Goal: Transaction & Acquisition: Subscribe to service/newsletter

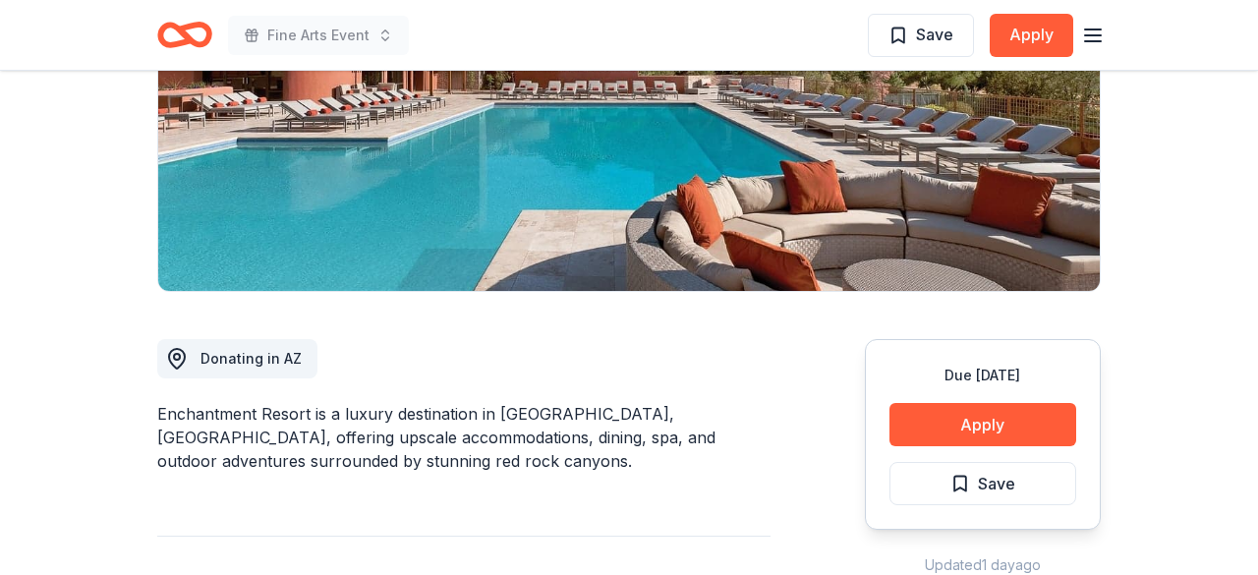
scroll to position [390, 0]
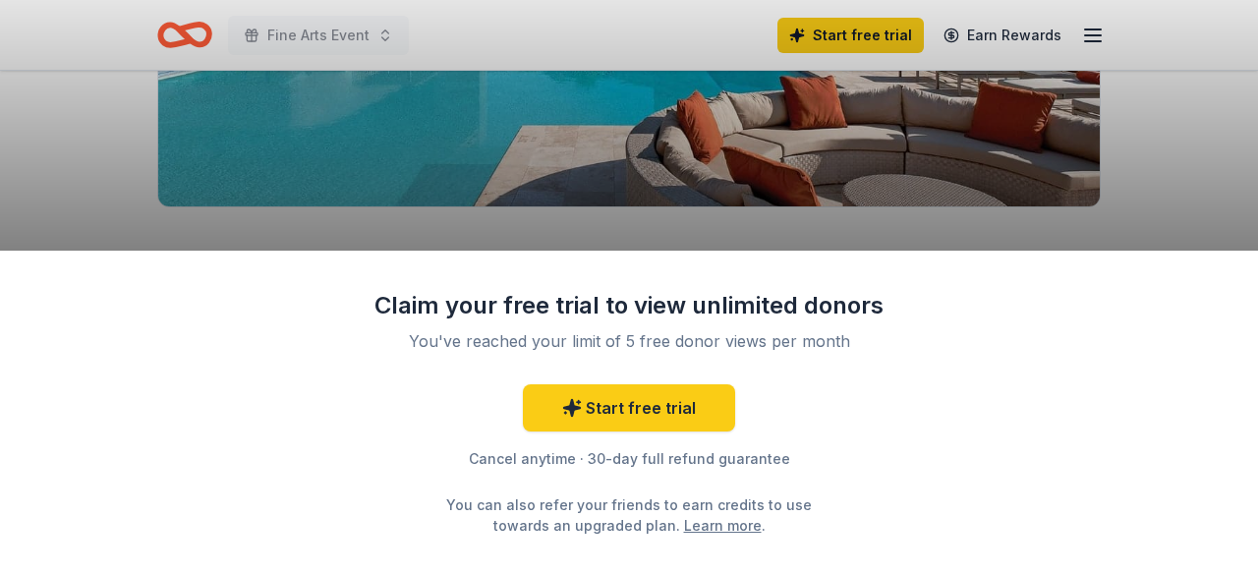
click at [1172, 128] on div "Claim your free trial to view unlimited donors You've reached your limit of 5 f…" at bounding box center [629, 287] width 1258 height 575
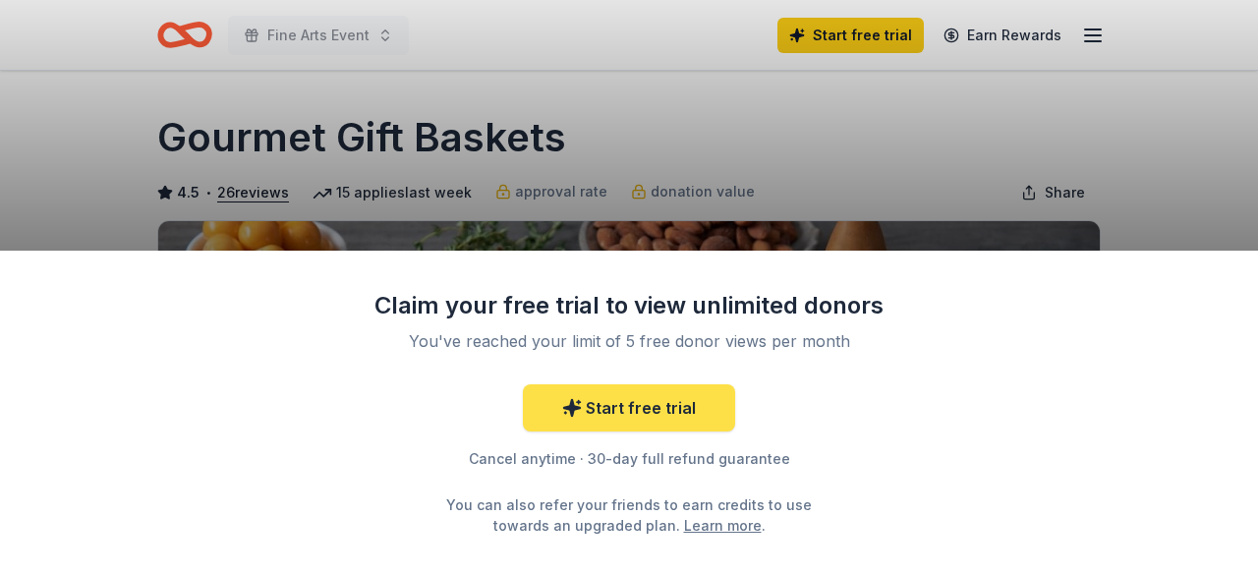
click at [662, 412] on link "Start free trial" at bounding box center [629, 407] width 212 height 47
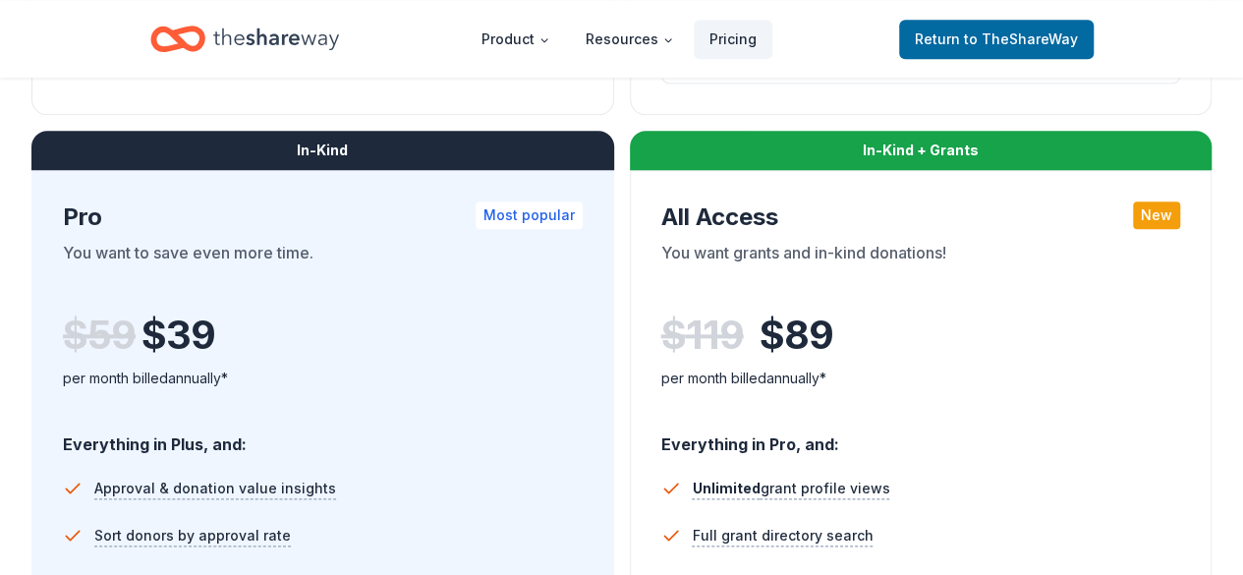
scroll to position [993, 0]
